Goal: Task Accomplishment & Management: Use online tool/utility

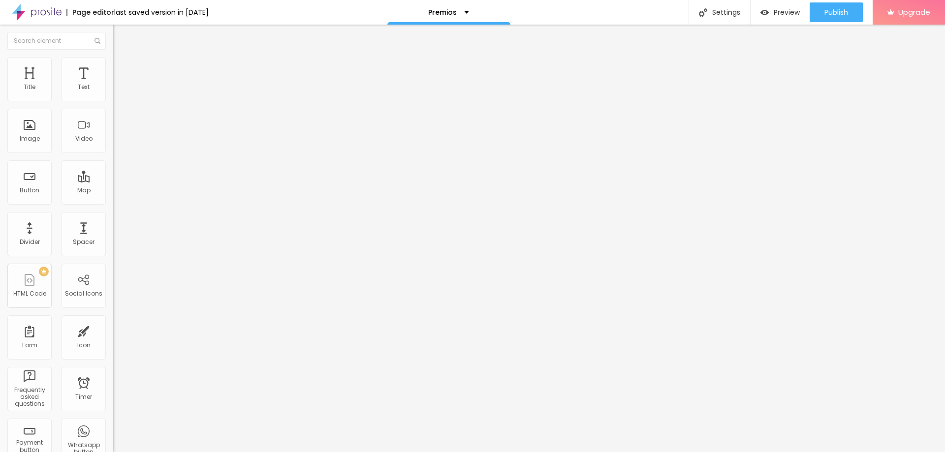
click at [113, 85] on span "Change image" at bounding box center [139, 80] width 53 height 8
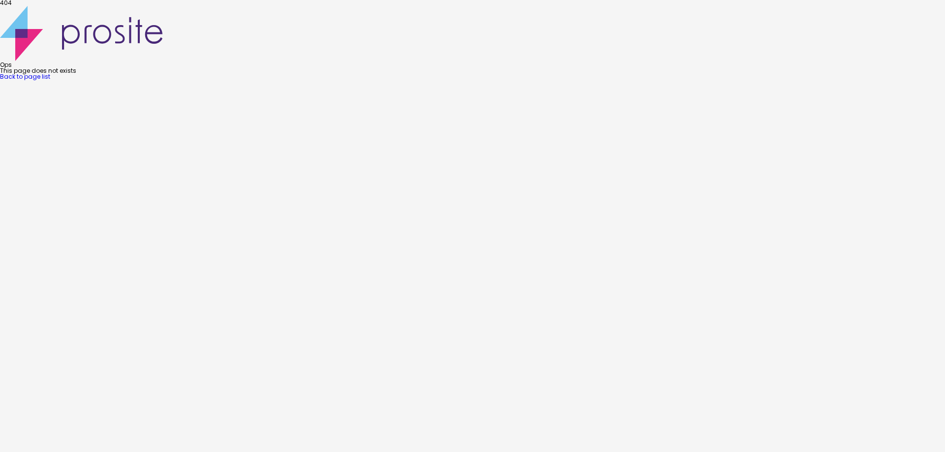
click at [50, 81] on link "Back to page list" at bounding box center [25, 76] width 50 height 8
